Goal: Navigation & Orientation: Go to known website

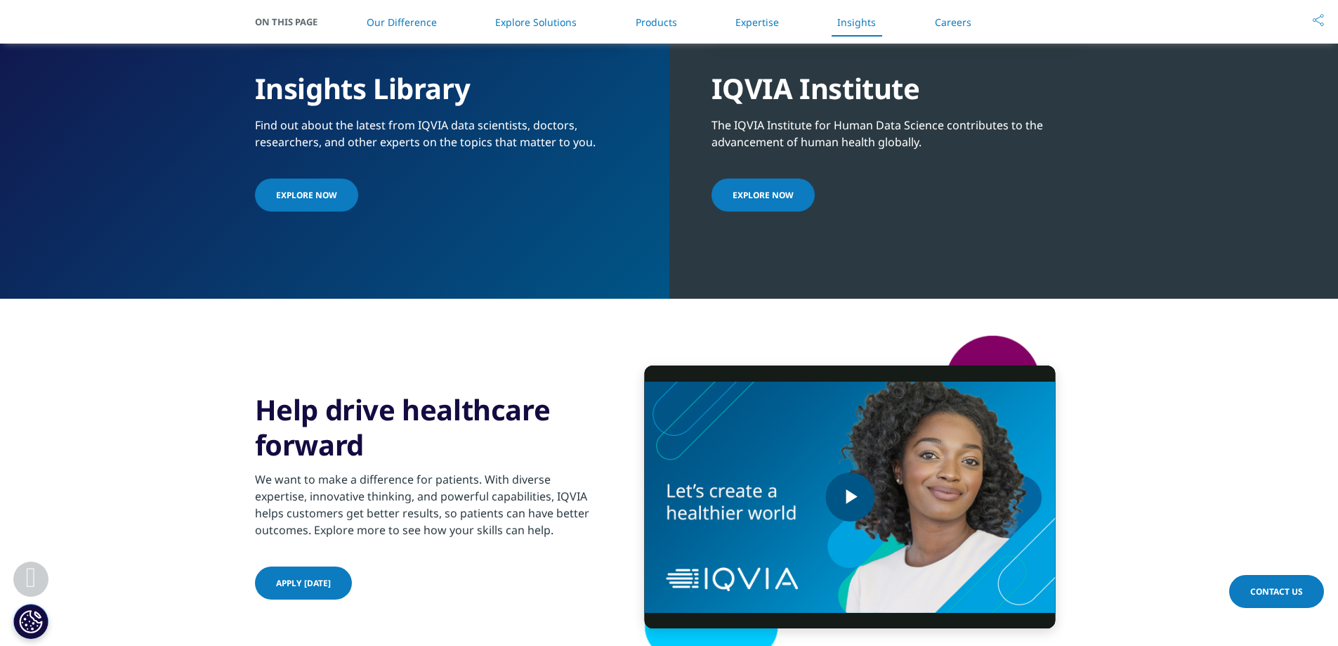
scroll to position [3513, 0]
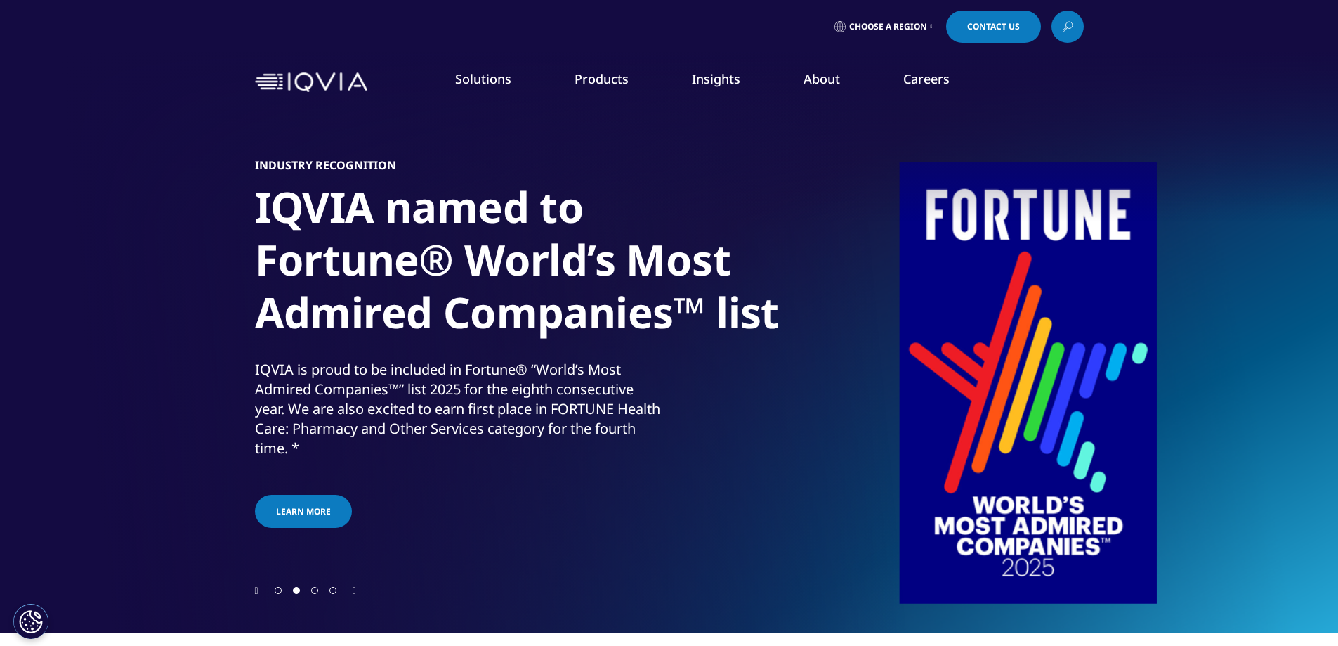
scroll to position [176, 0]
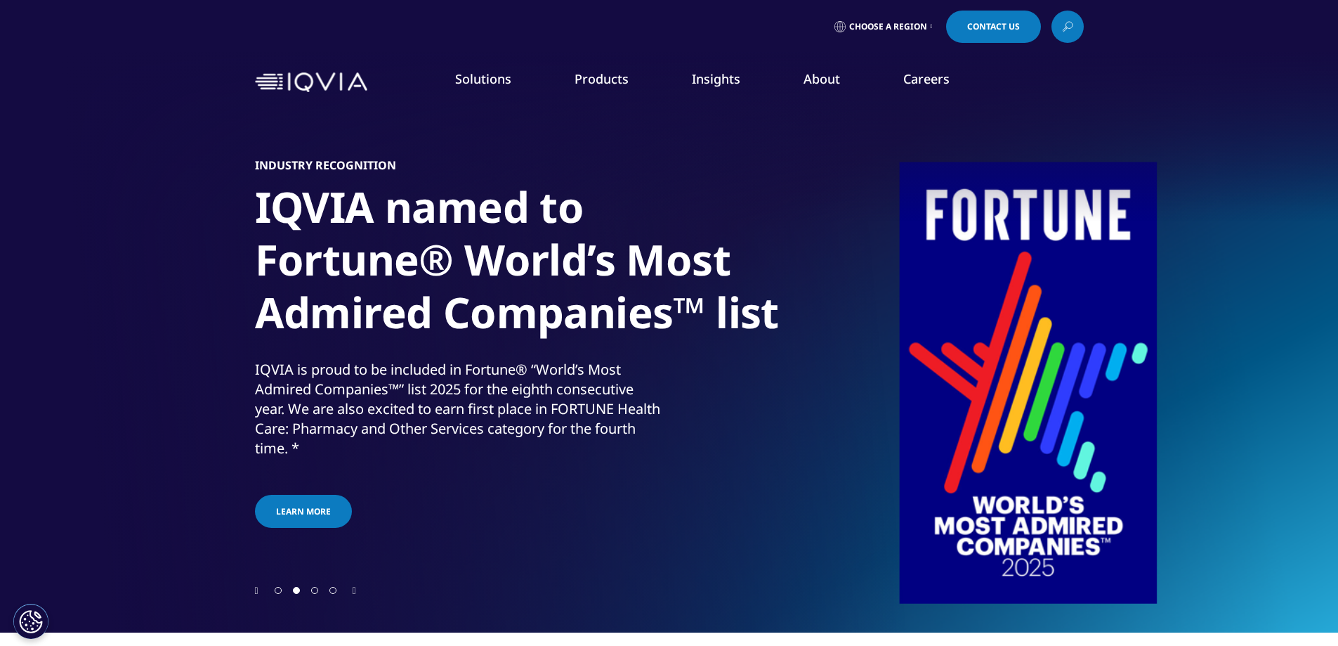
scroll to position [176, 0]
